Goal: Task Accomplishment & Management: Use online tool/utility

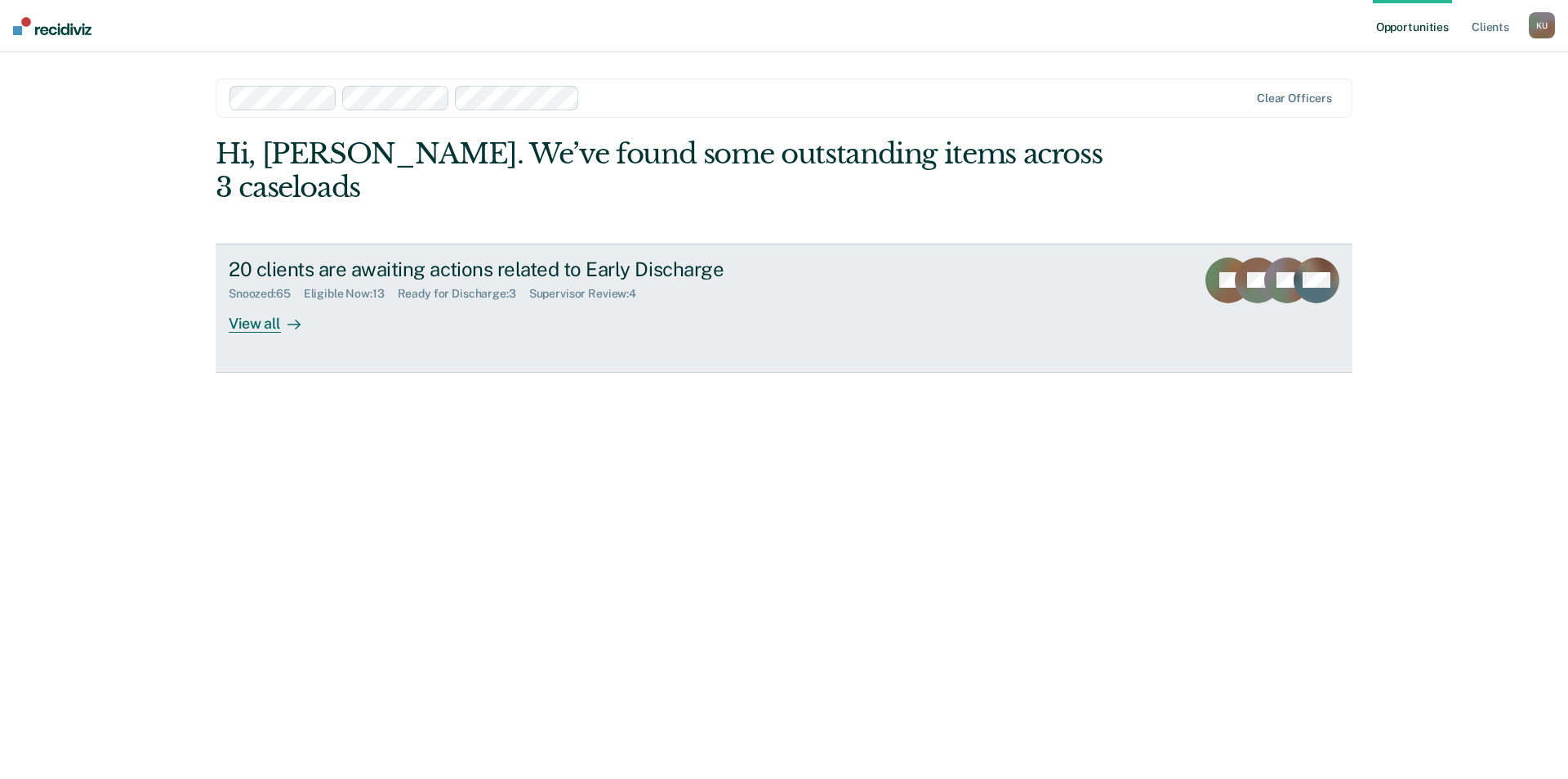
click at [431, 287] on div "Ready for Discharge : 3" at bounding box center [464, 294] width 132 height 14
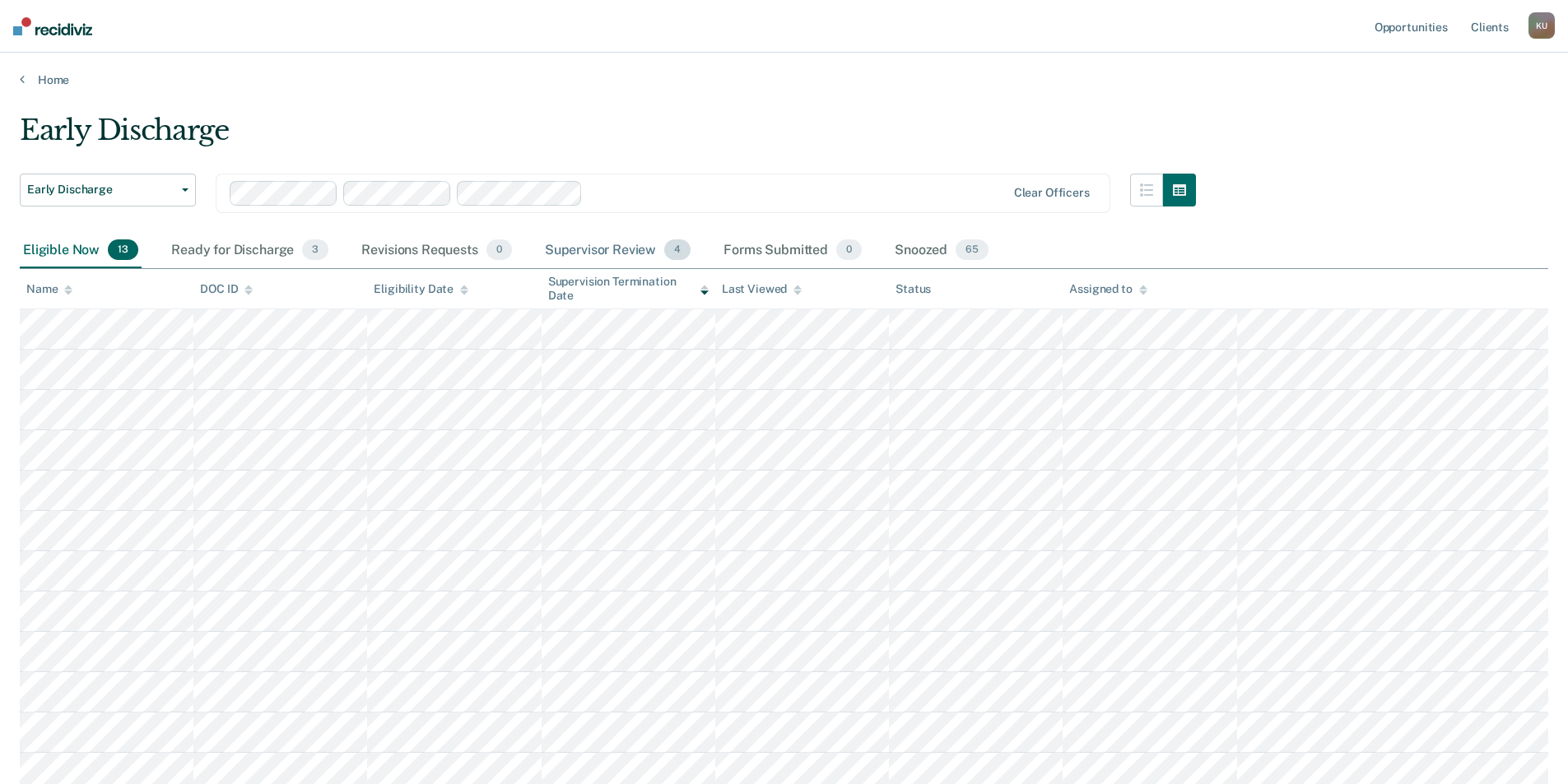
click at [615, 252] on div "Supervisor Review 4" at bounding box center [618, 251] width 153 height 36
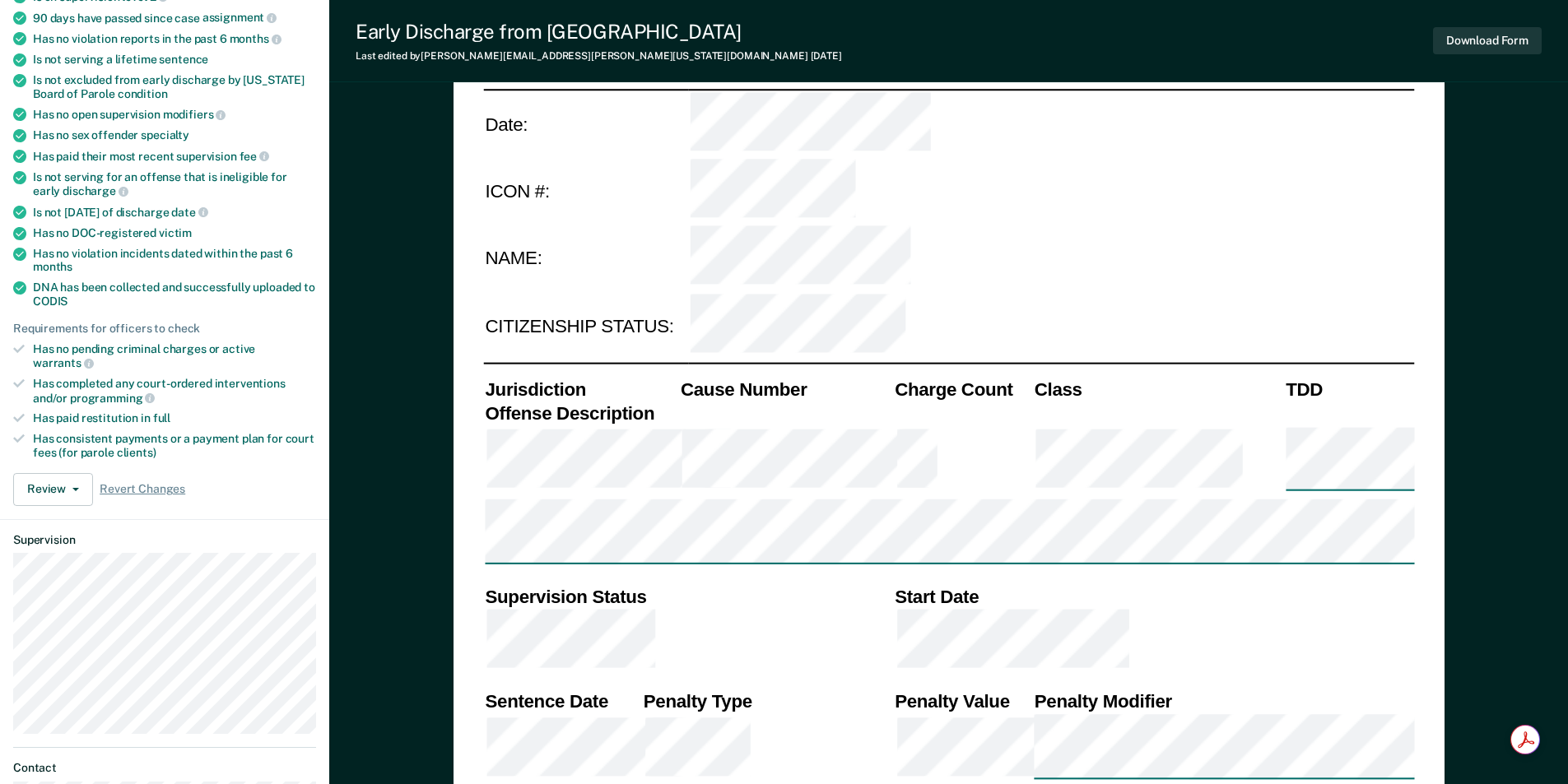
scroll to position [247, 0]
click at [55, 473] on button "Review" at bounding box center [53, 489] width 80 height 33
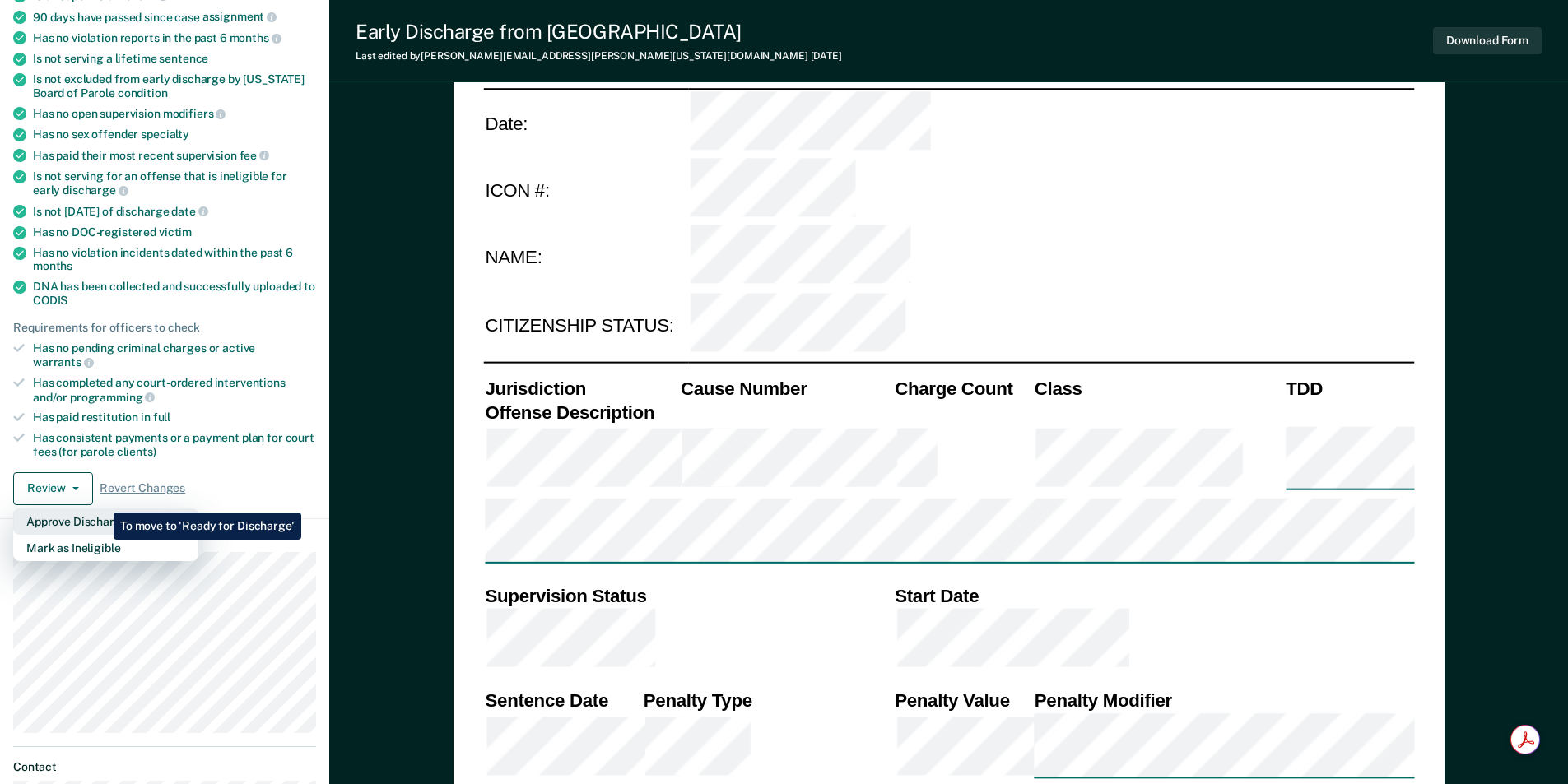
click at [101, 508] on button "Approve Discharge and Forms" at bounding box center [106, 521] width 185 height 26
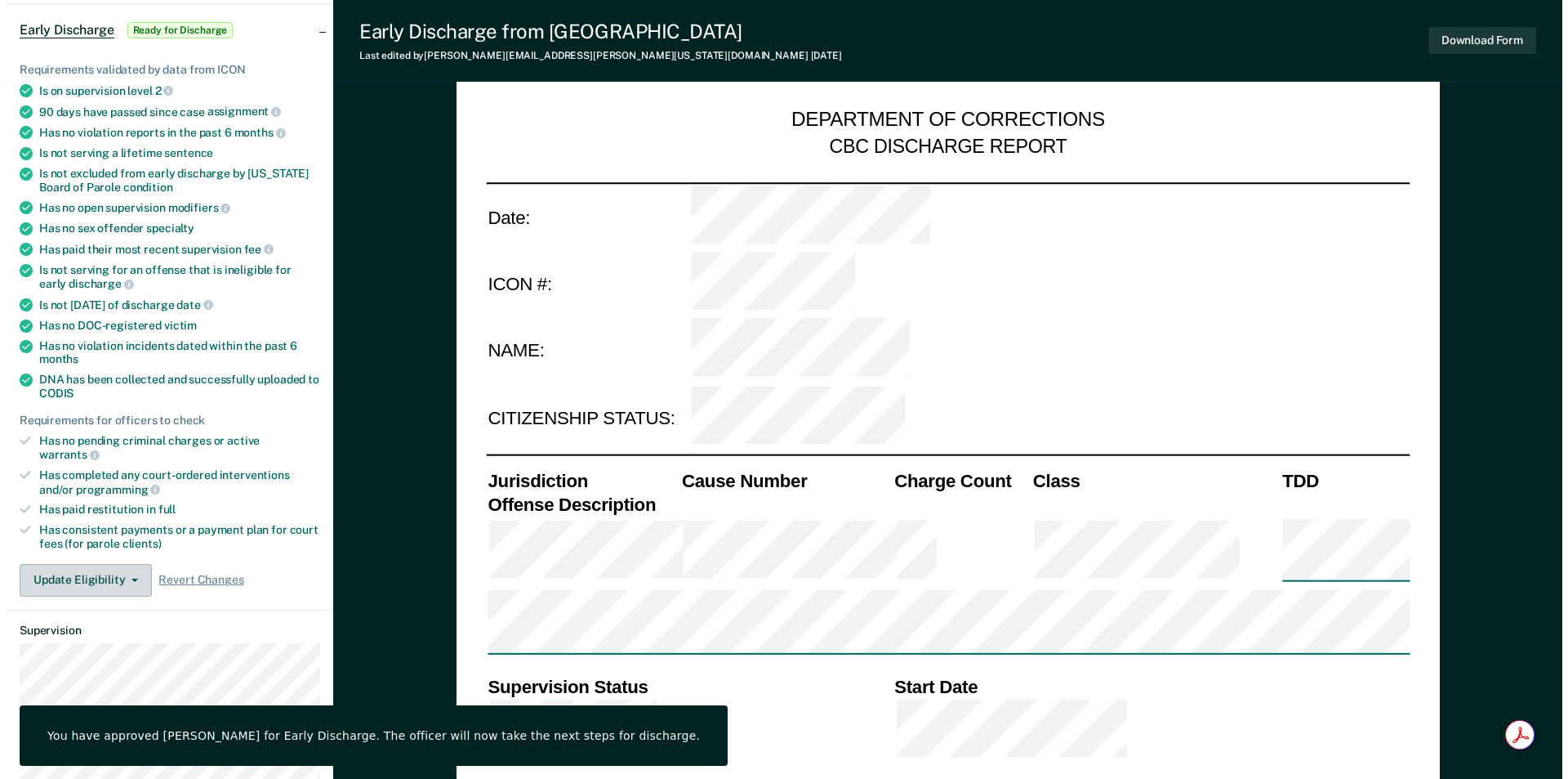
scroll to position [0, 0]
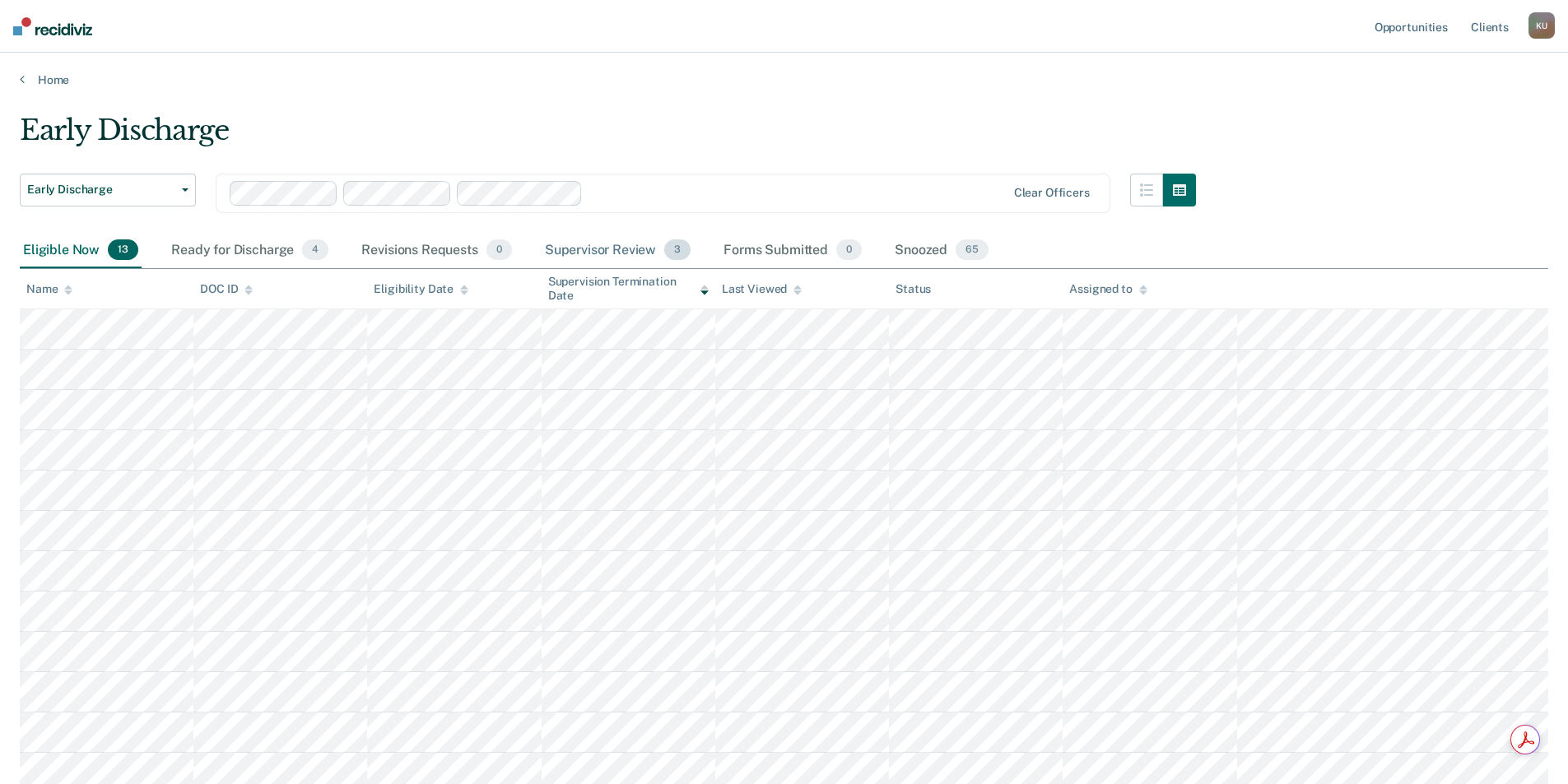
click at [610, 255] on div "Supervisor Review 3" at bounding box center [618, 251] width 153 height 36
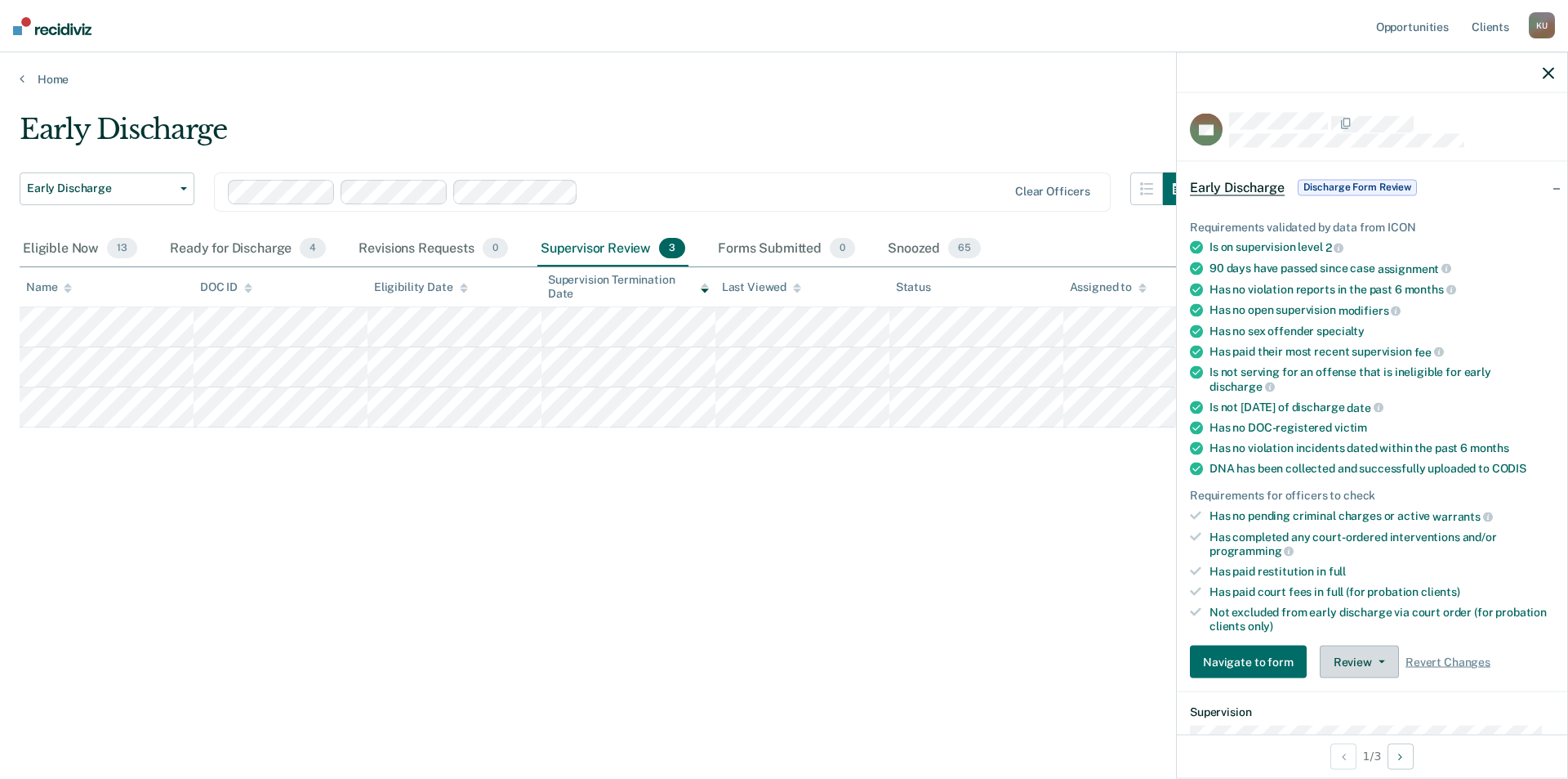
click at [1329, 663] on button "Review" at bounding box center [1359, 662] width 79 height 33
click at [1347, 688] on button "Approve Discharge and Forms" at bounding box center [1412, 694] width 184 height 26
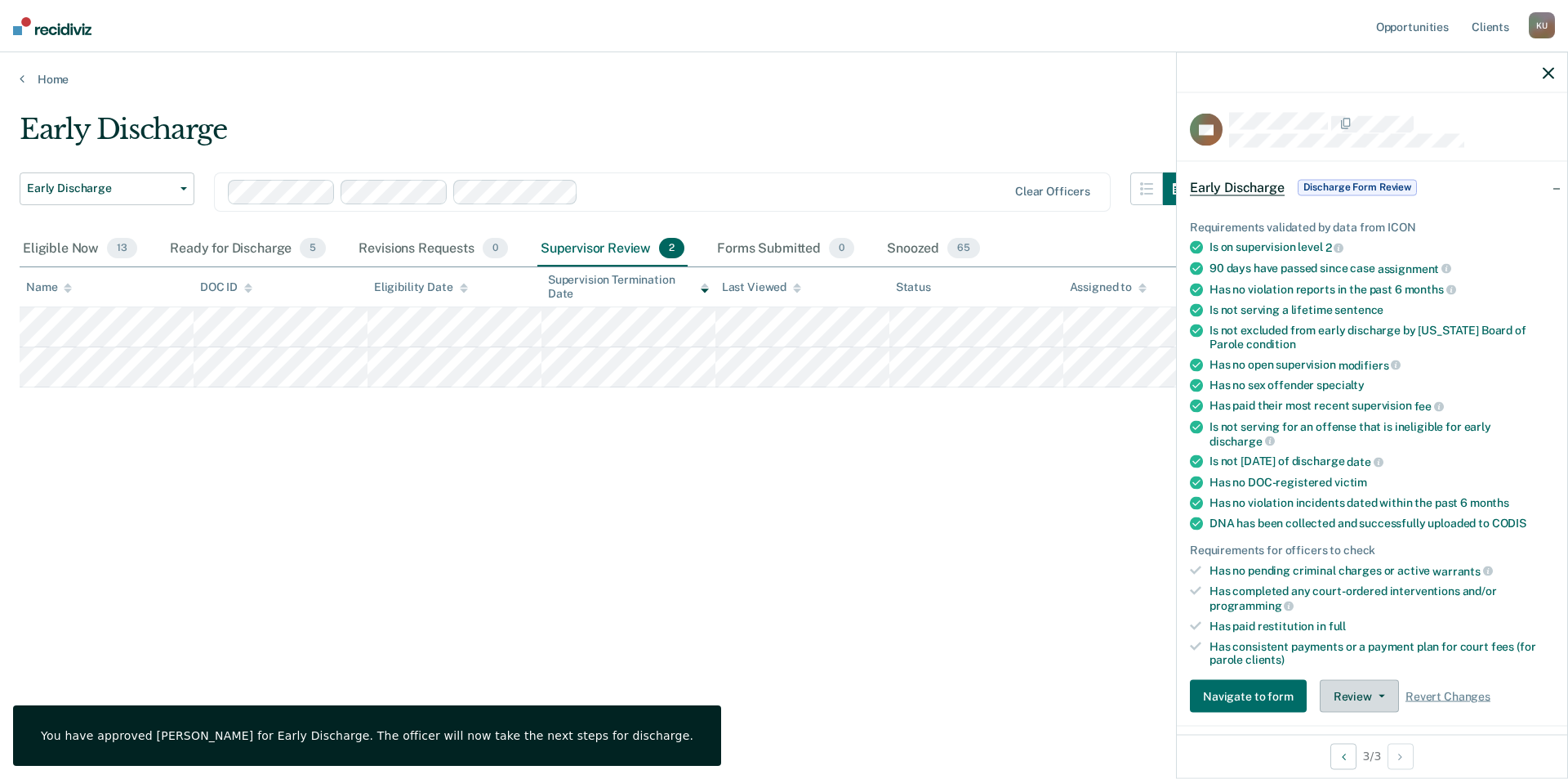
click at [1366, 697] on button "Review" at bounding box center [1359, 696] width 79 height 33
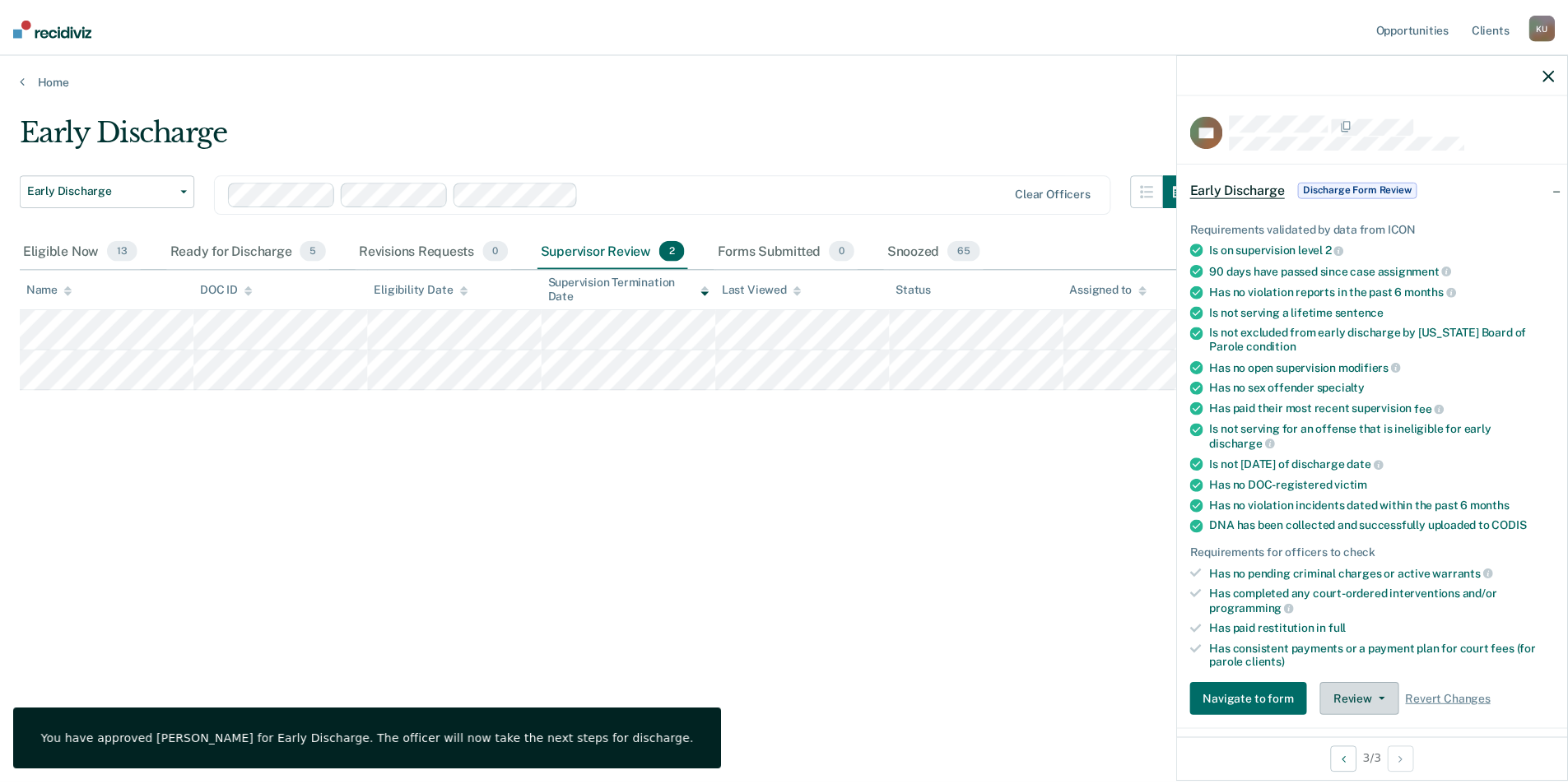
scroll to position [5, 0]
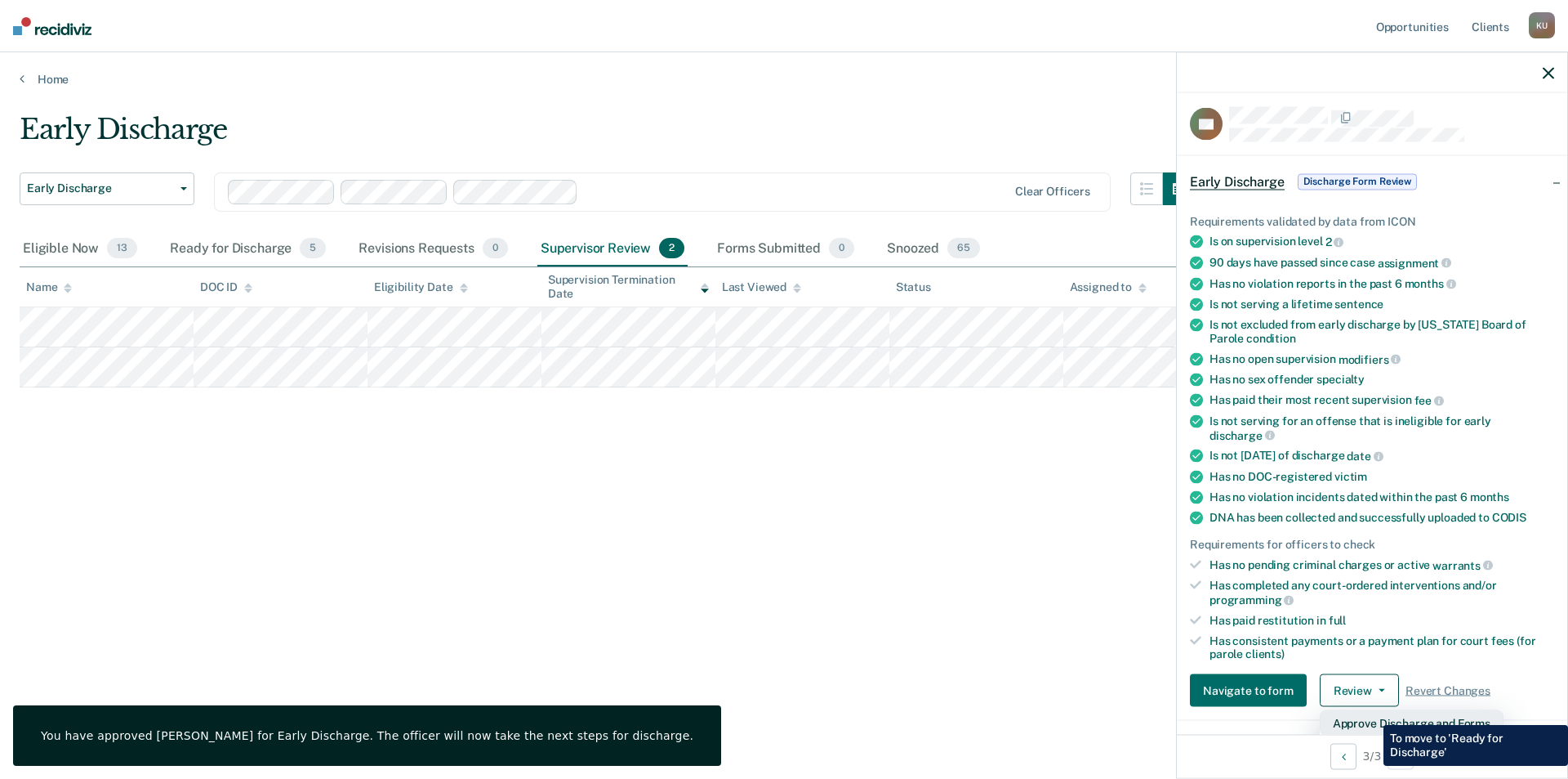
click at [1372, 712] on button "Approve Discharge and Forms" at bounding box center [1412, 723] width 184 height 26
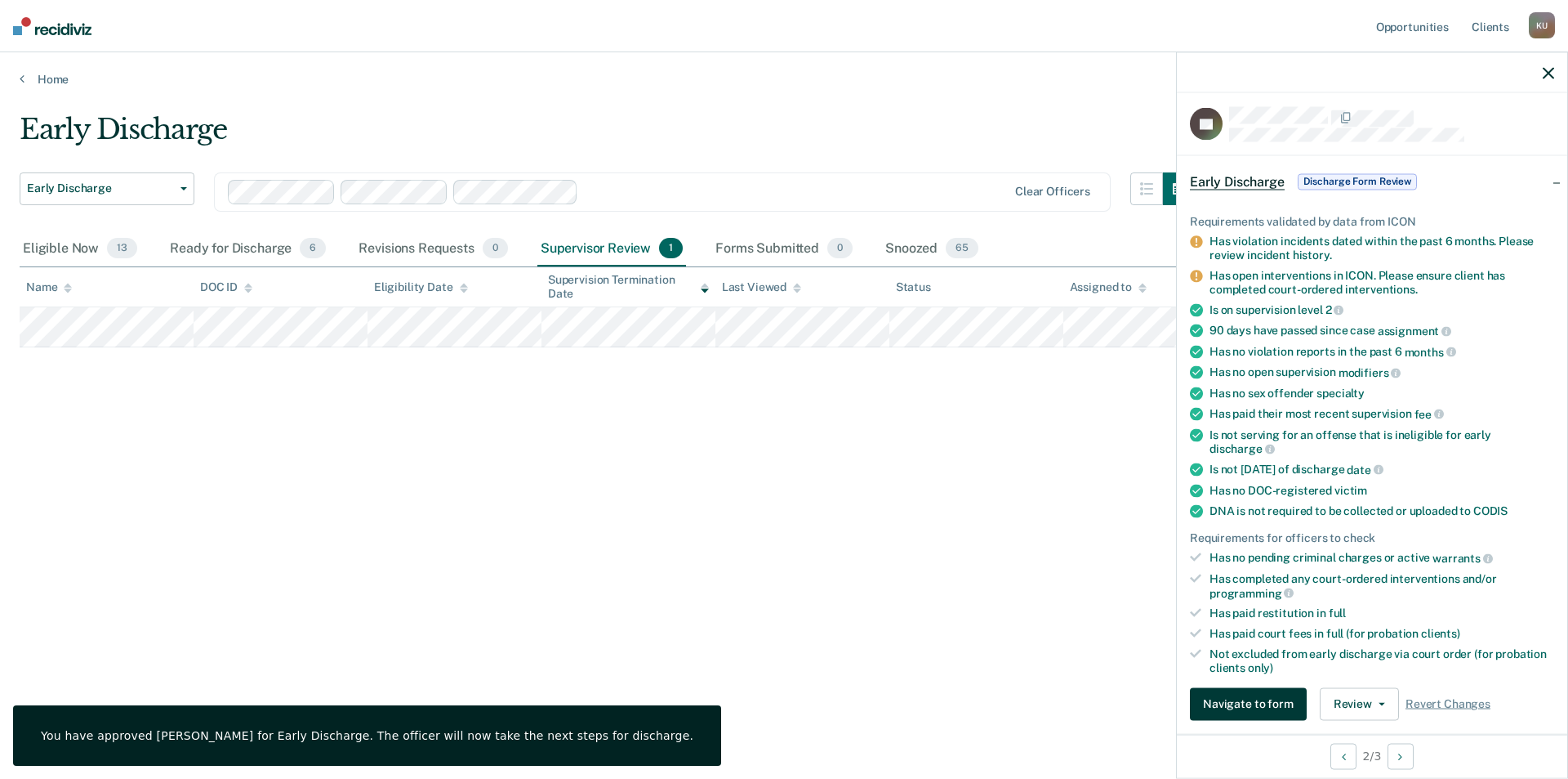
click at [1239, 691] on button "Navigate to form" at bounding box center [1248, 703] width 116 height 33
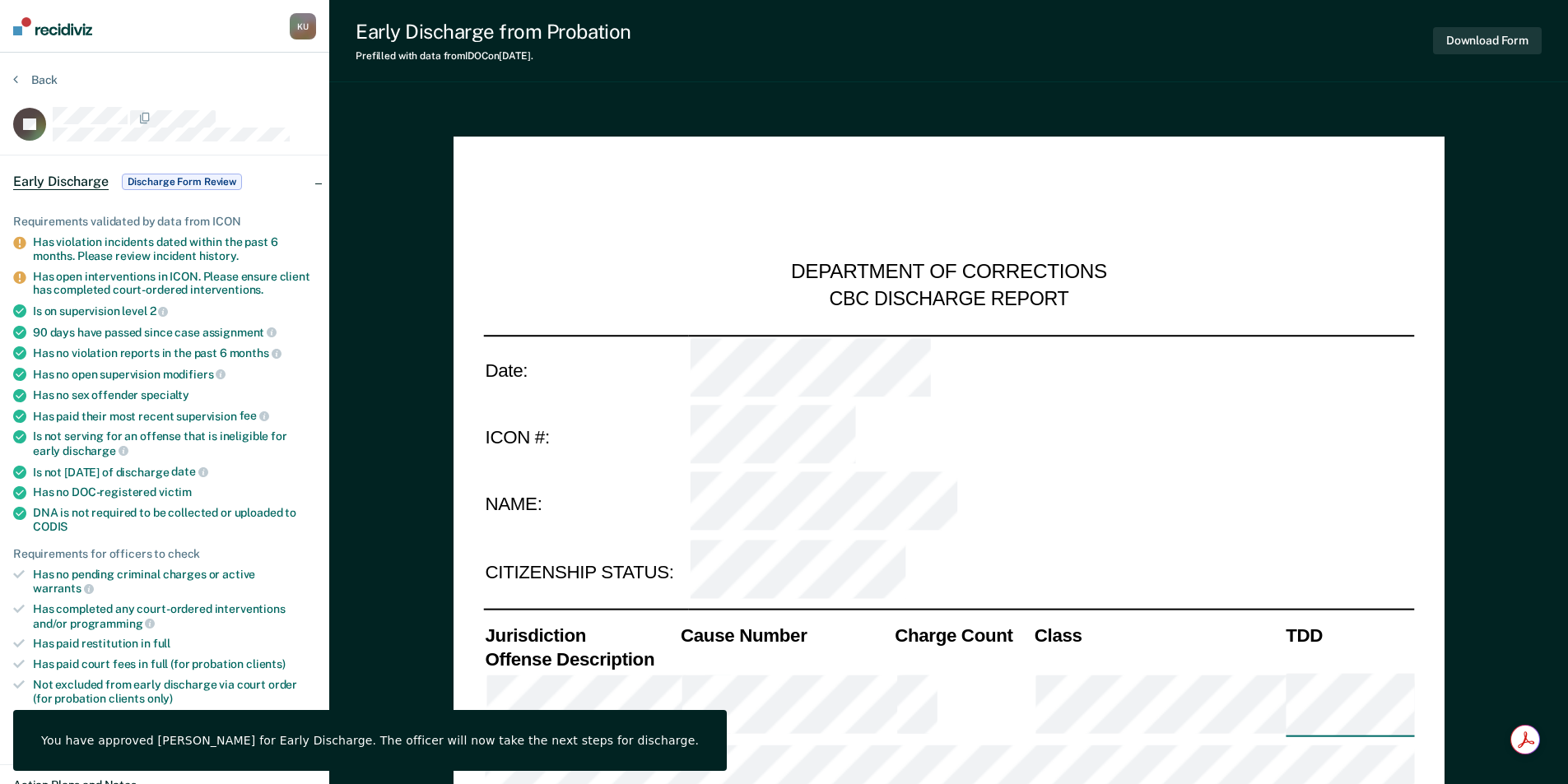
type textarea "x"
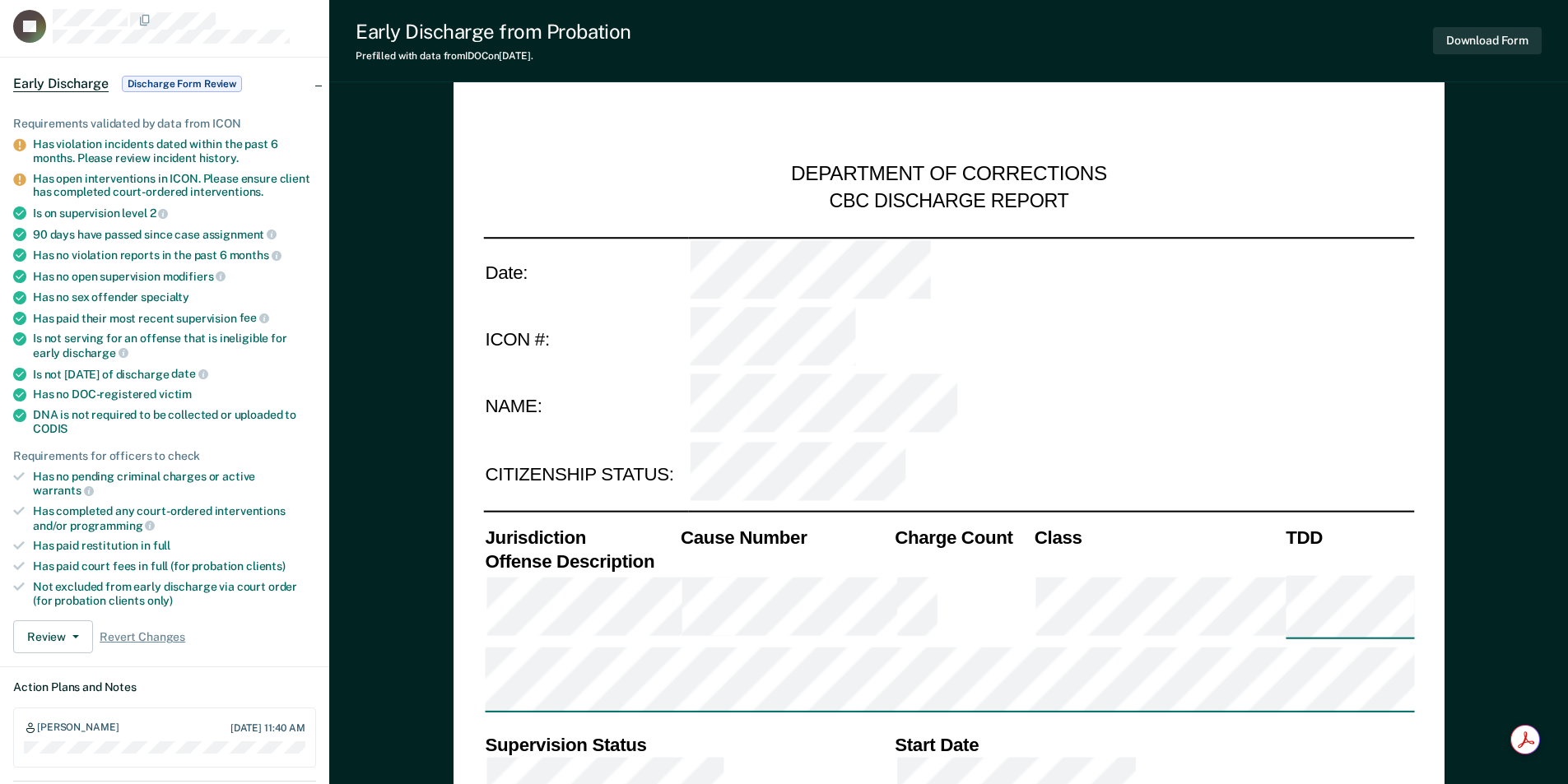
scroll to position [165, 0]
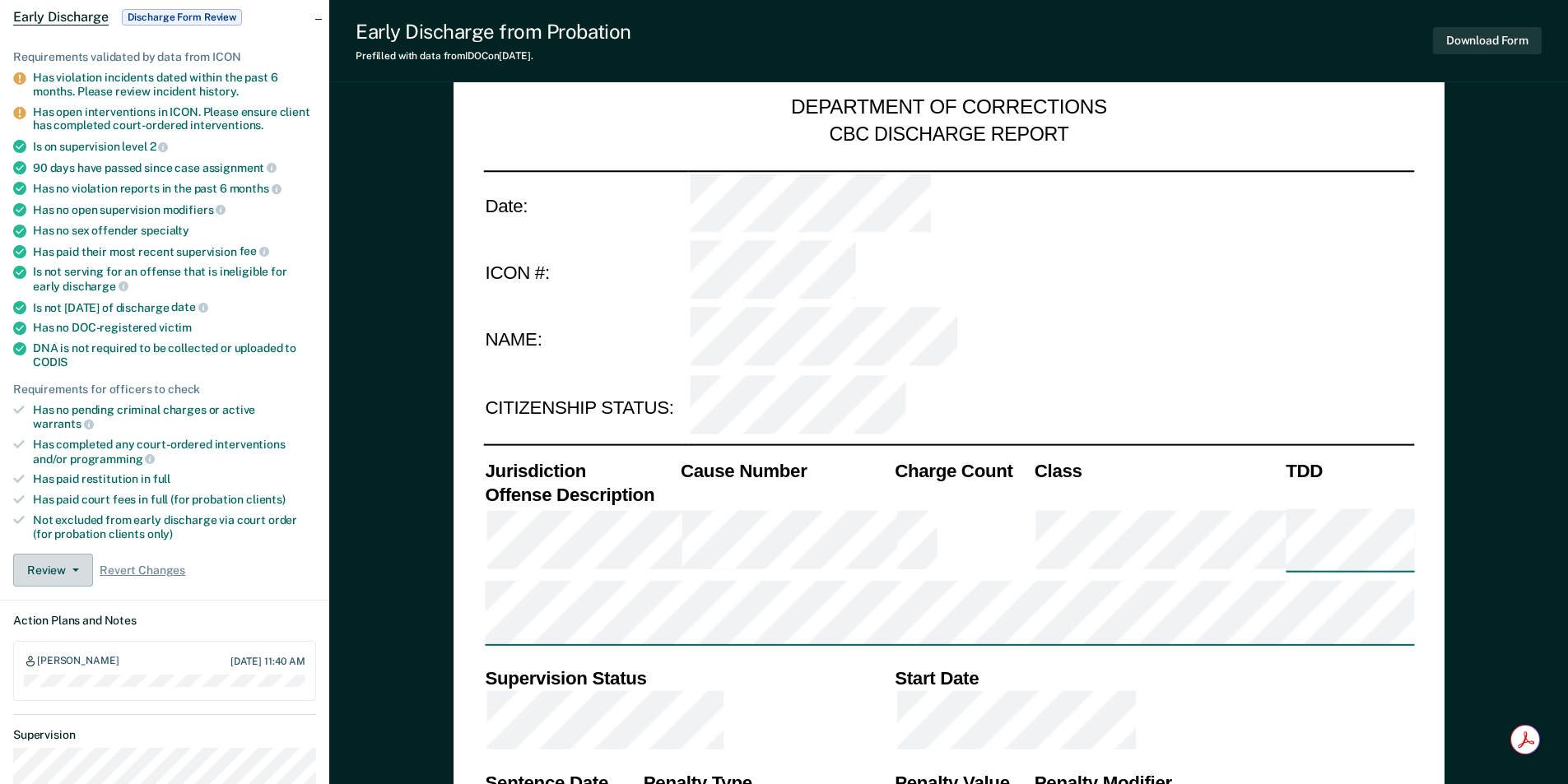
click at [62, 553] on button "Review" at bounding box center [53, 569] width 80 height 33
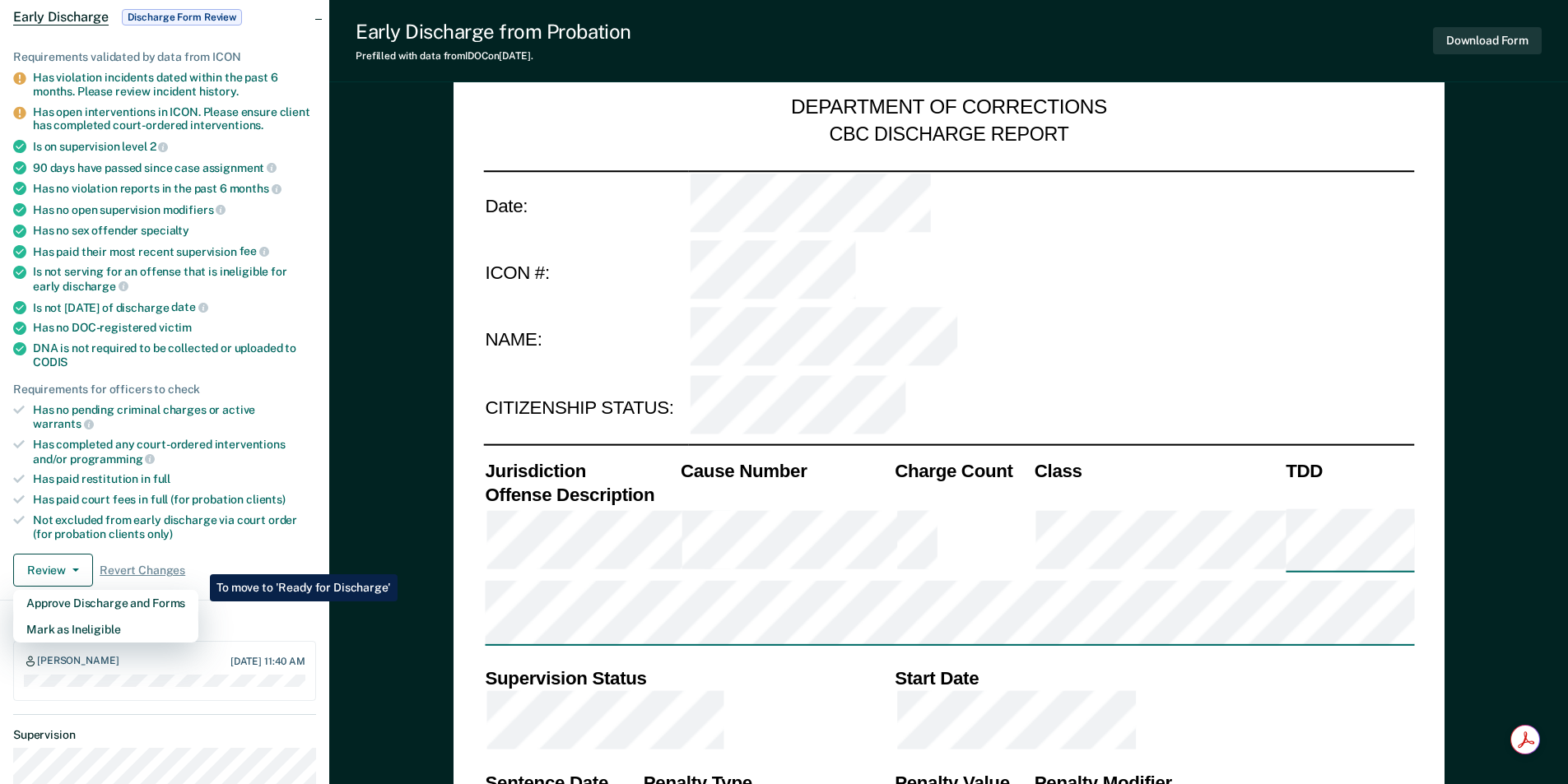
click at [256, 553] on div "Review Approve Discharge and Forms Mark as Ineligible Revert Changes" at bounding box center [165, 569] width 303 height 33
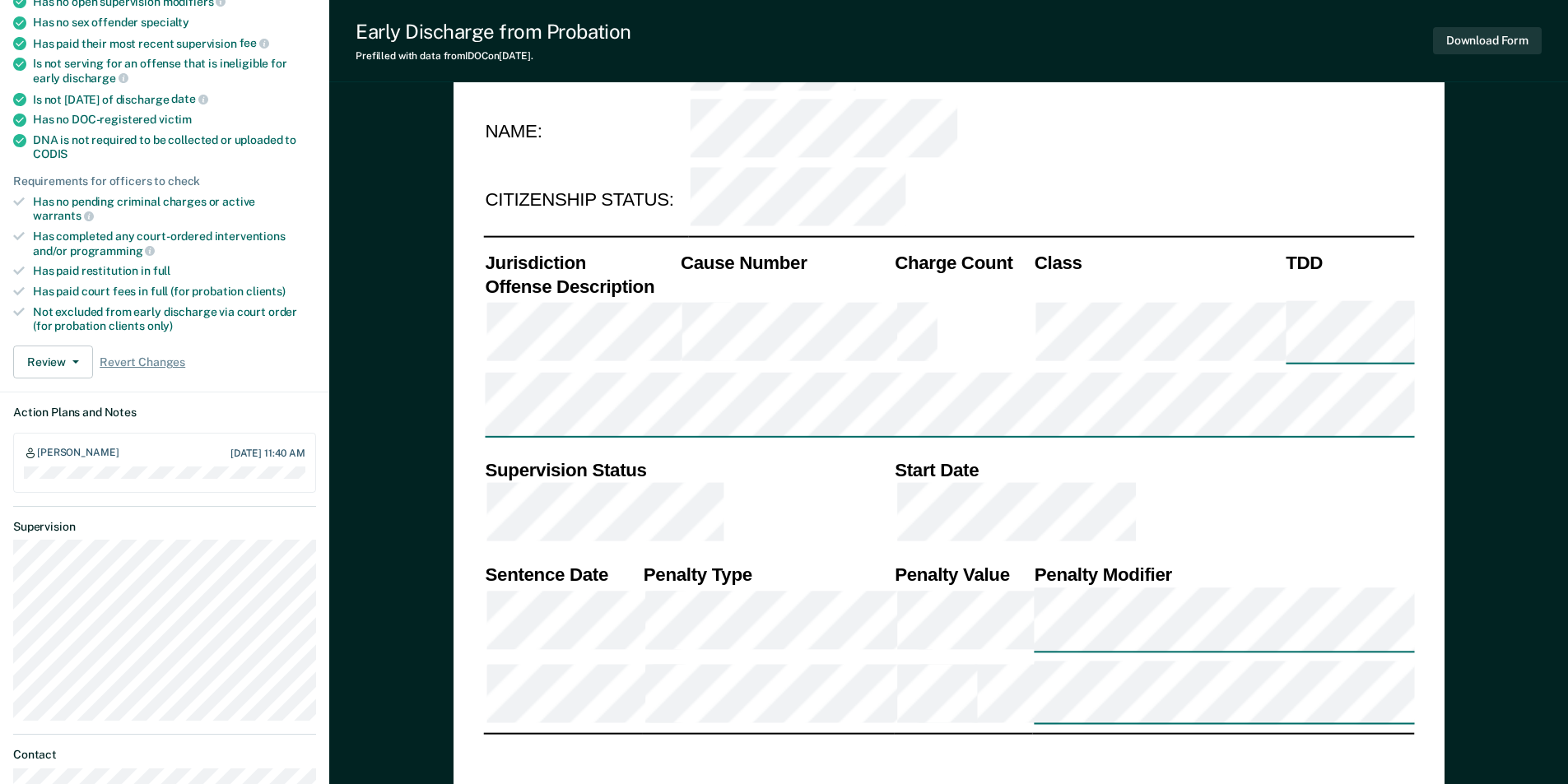
scroll to position [0, 0]
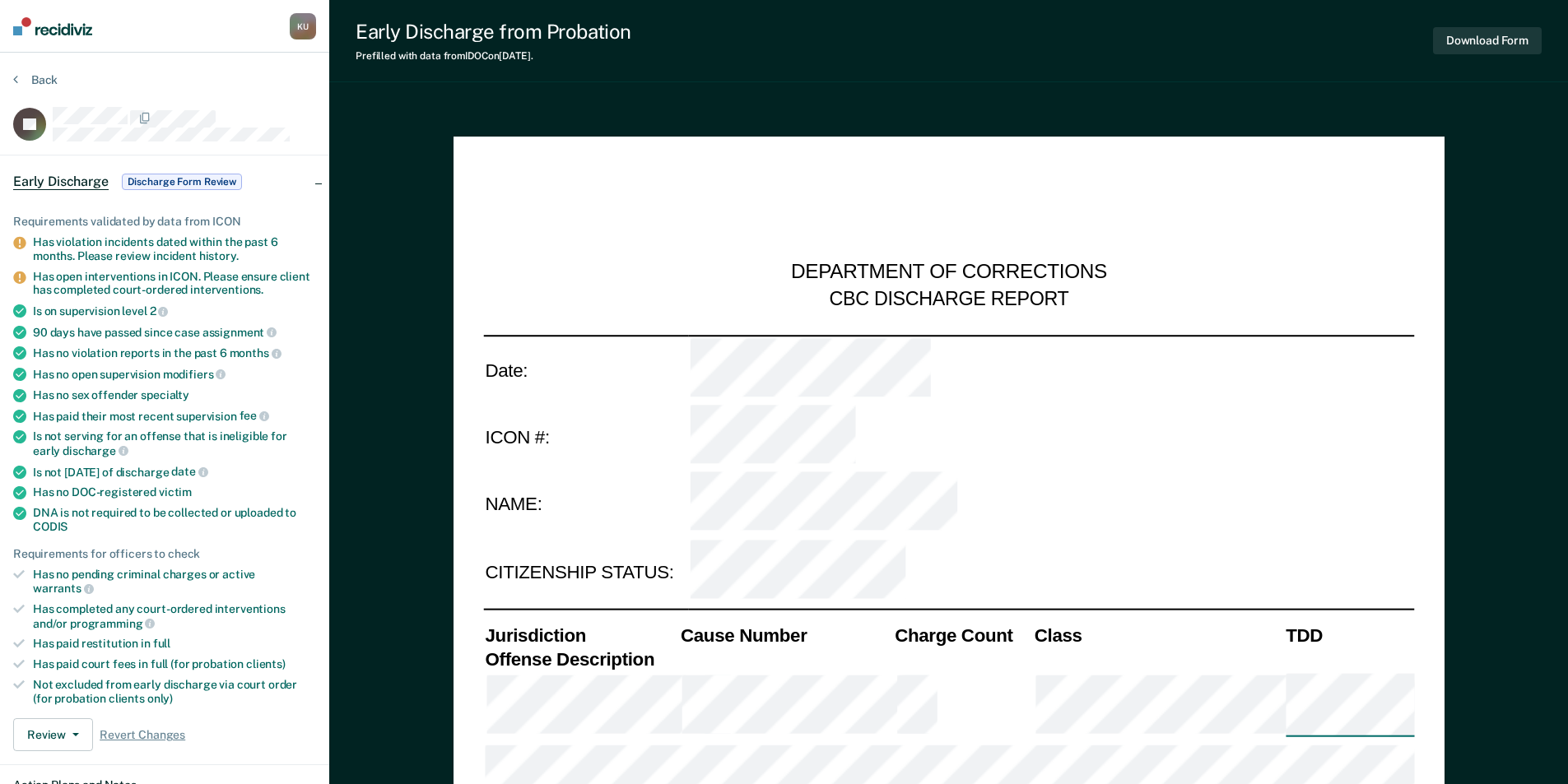
click at [157, 180] on span "Discharge Form Review" at bounding box center [182, 182] width 120 height 16
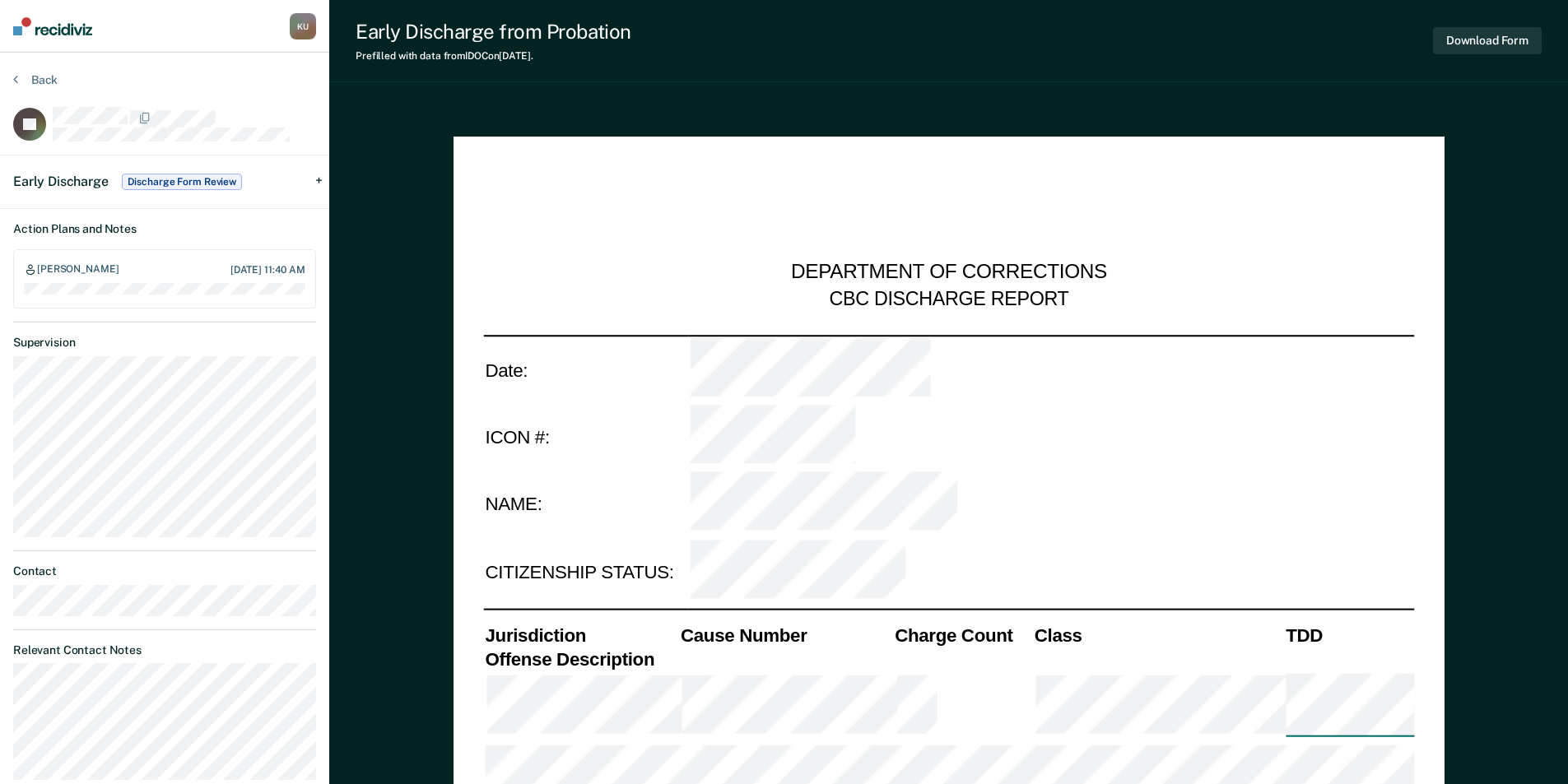
click at [180, 183] on span "Discharge Form Review" at bounding box center [182, 182] width 120 height 16
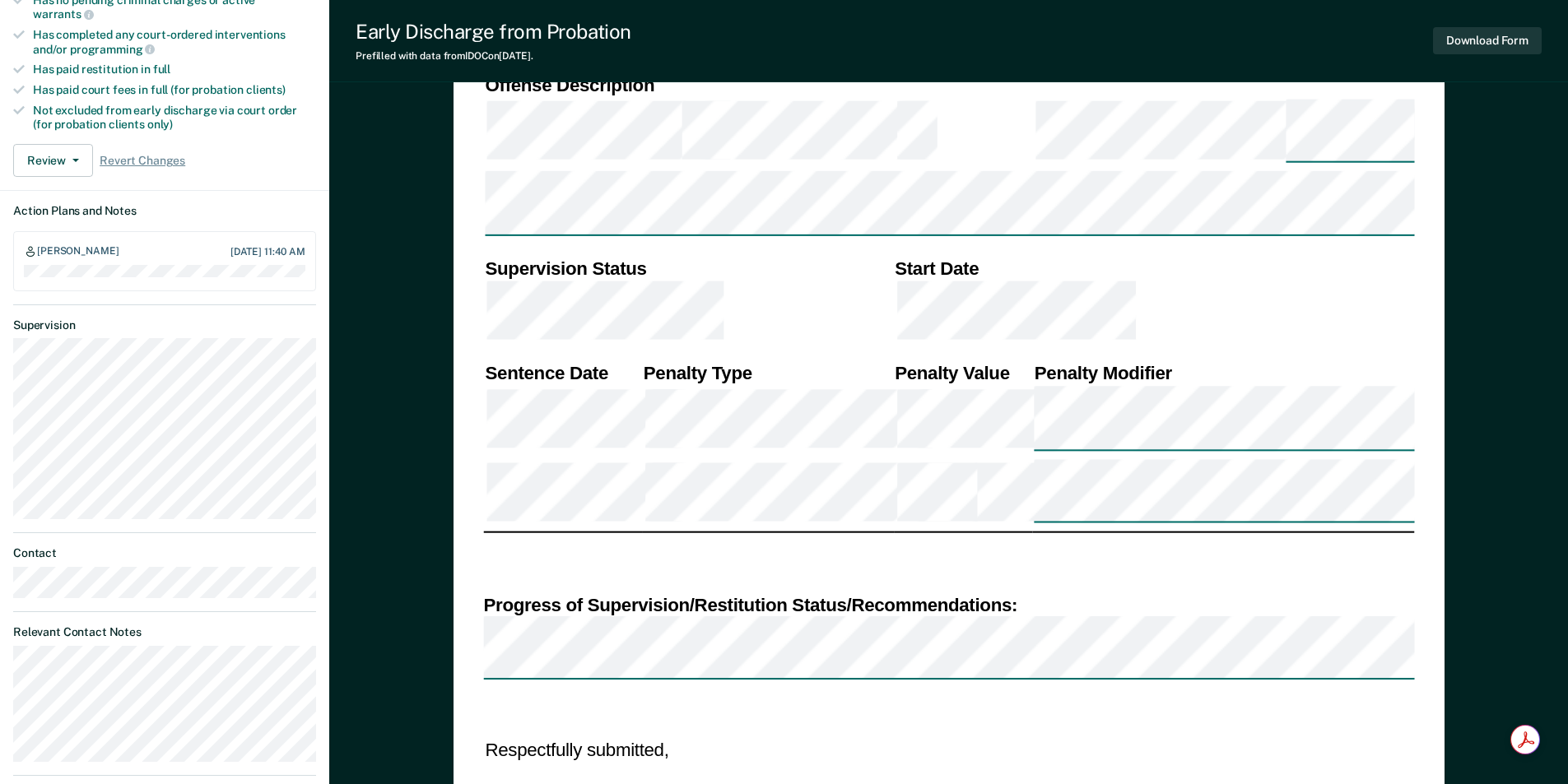
scroll to position [575, 0]
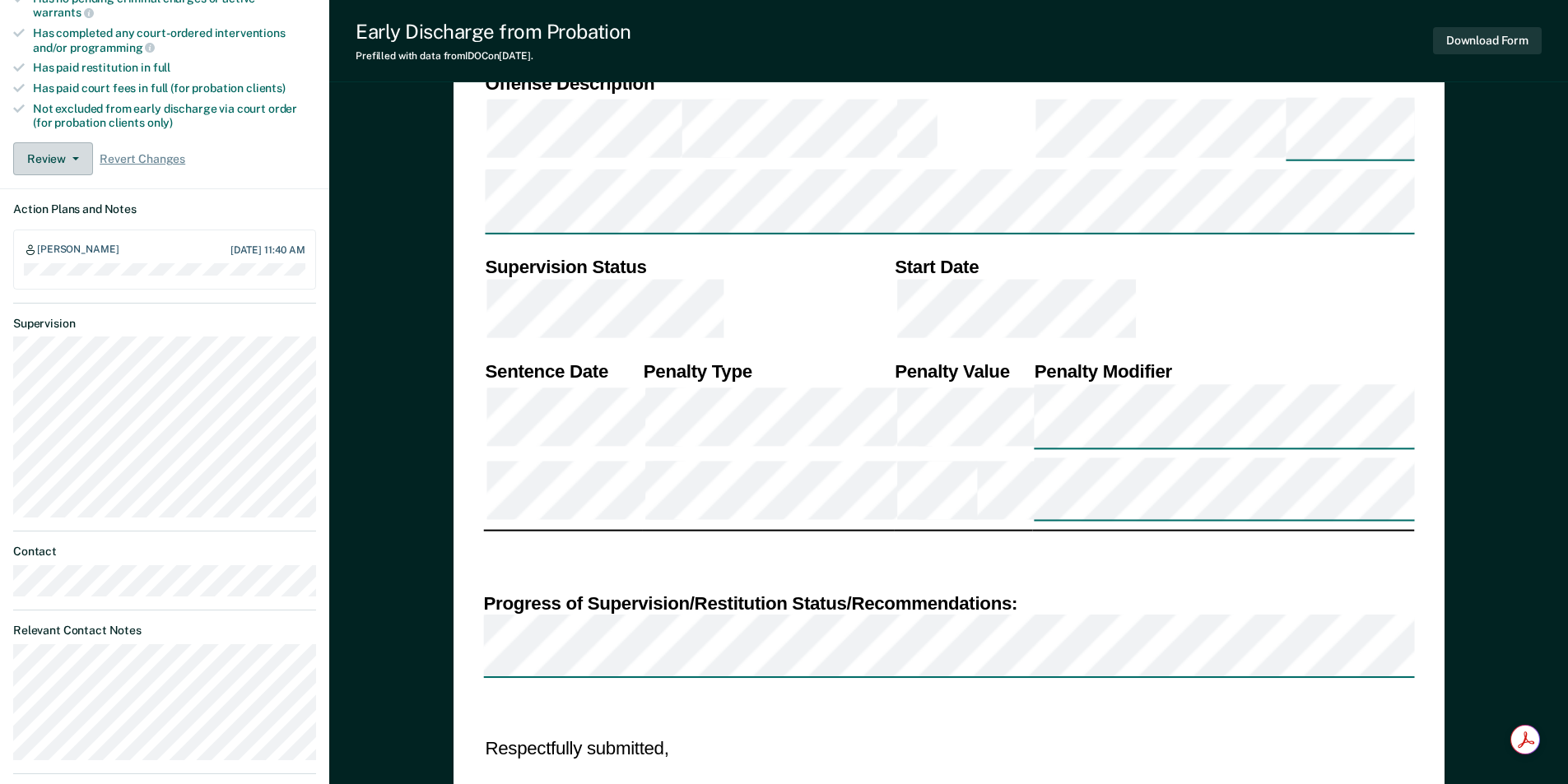
click at [61, 145] on button "Review" at bounding box center [53, 158] width 80 height 33
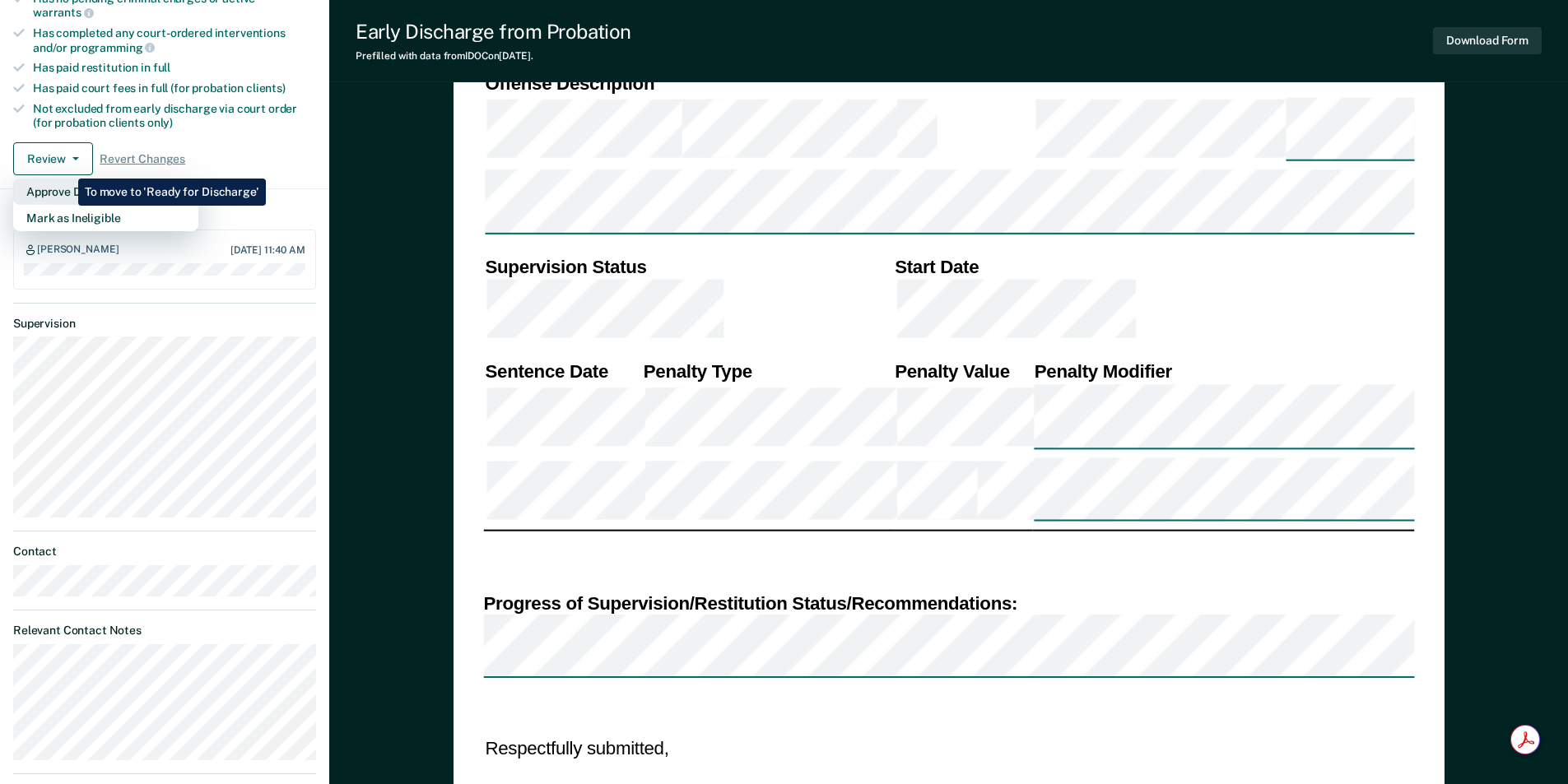
click at [66, 178] on button "Approve Discharge and Forms" at bounding box center [106, 191] width 185 height 26
